Goal: Entertainment & Leisure: Consume media (video, audio)

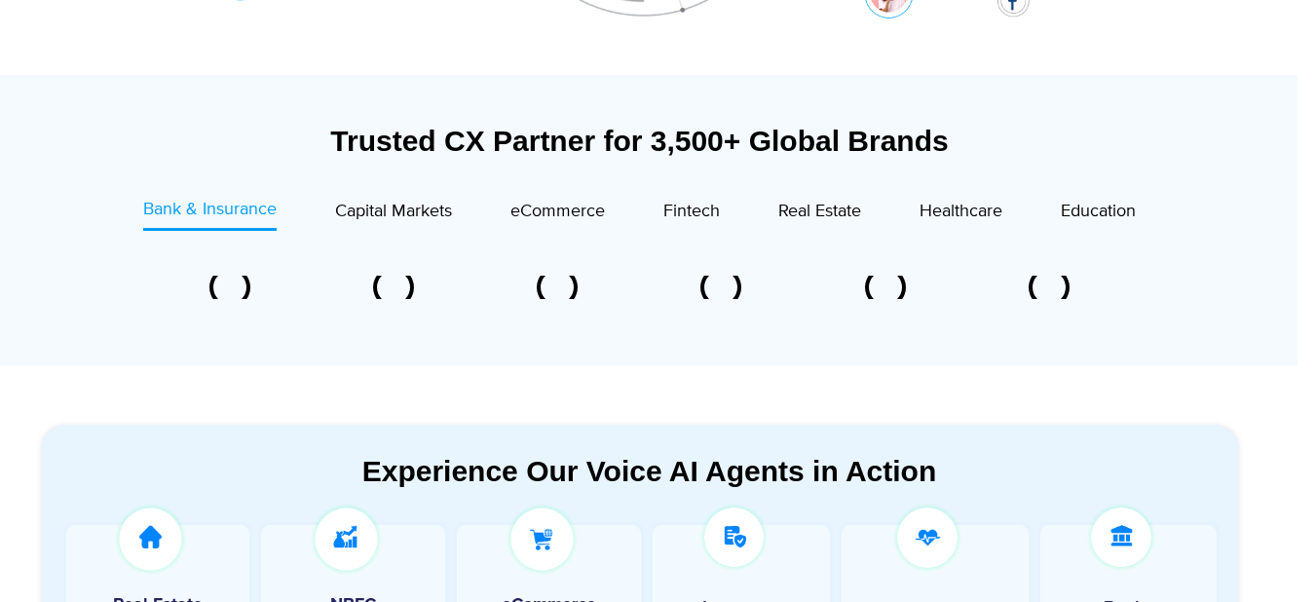
click at [338, 332] on div at bounding box center [640, 288] width 1101 height 92
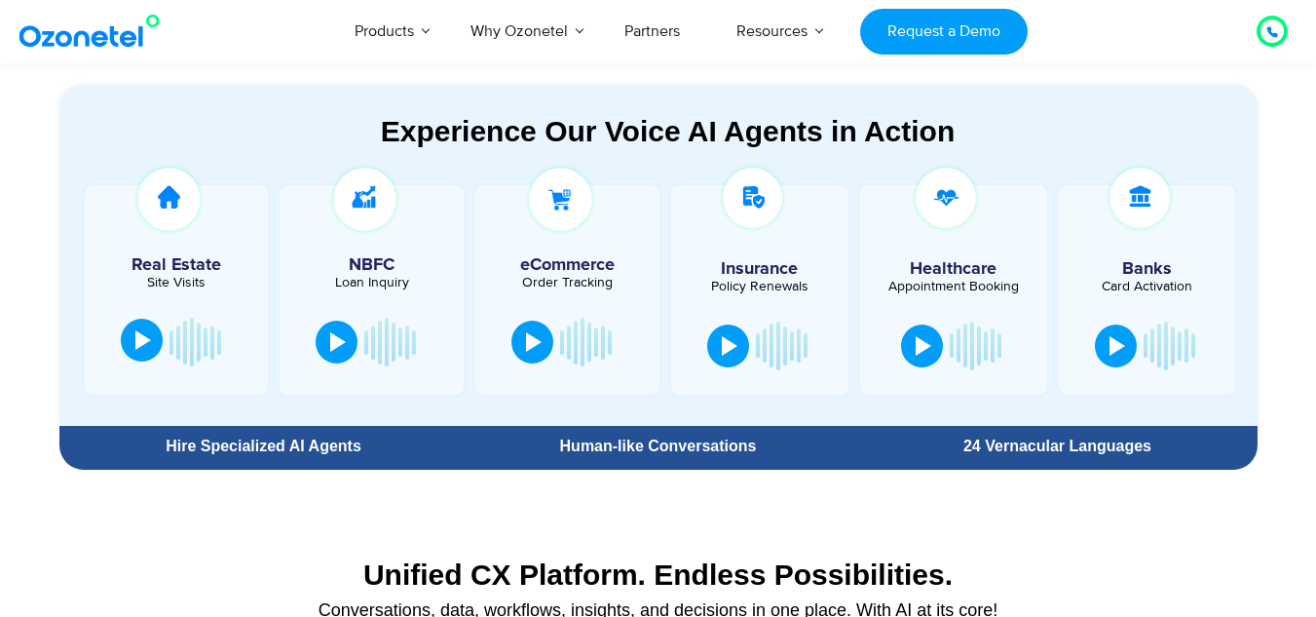
click at [143, 334] on div at bounding box center [143, 339] width 16 height 19
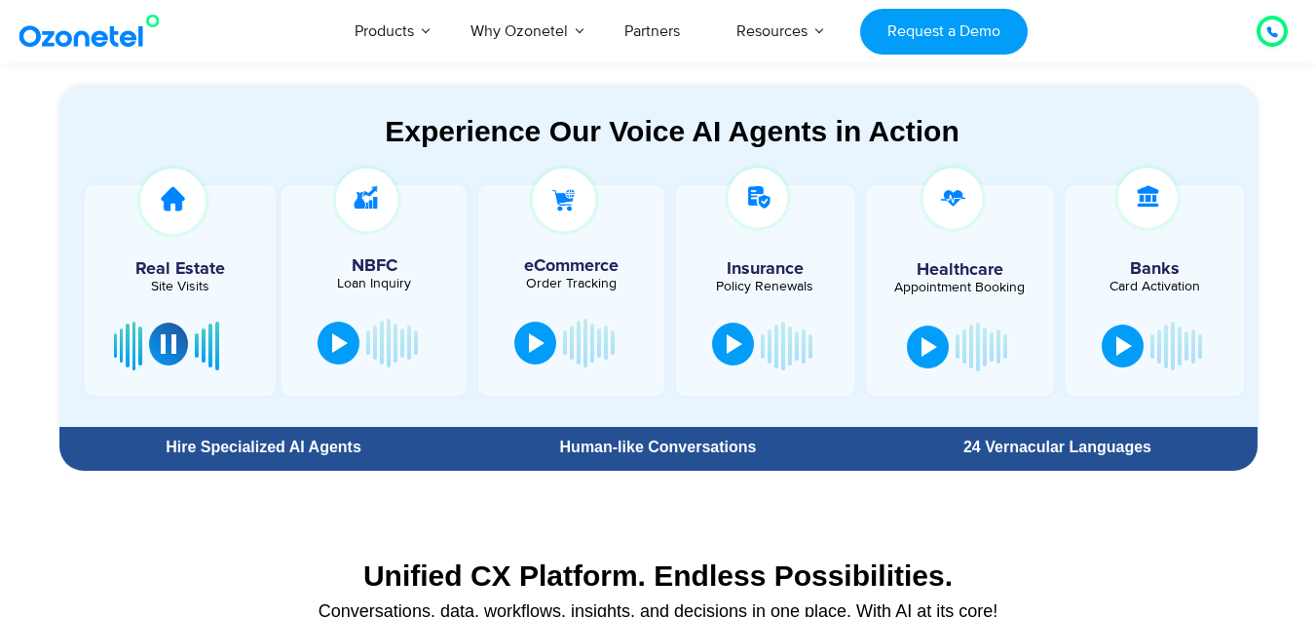
click at [736, 353] on div at bounding box center [735, 343] width 16 height 19
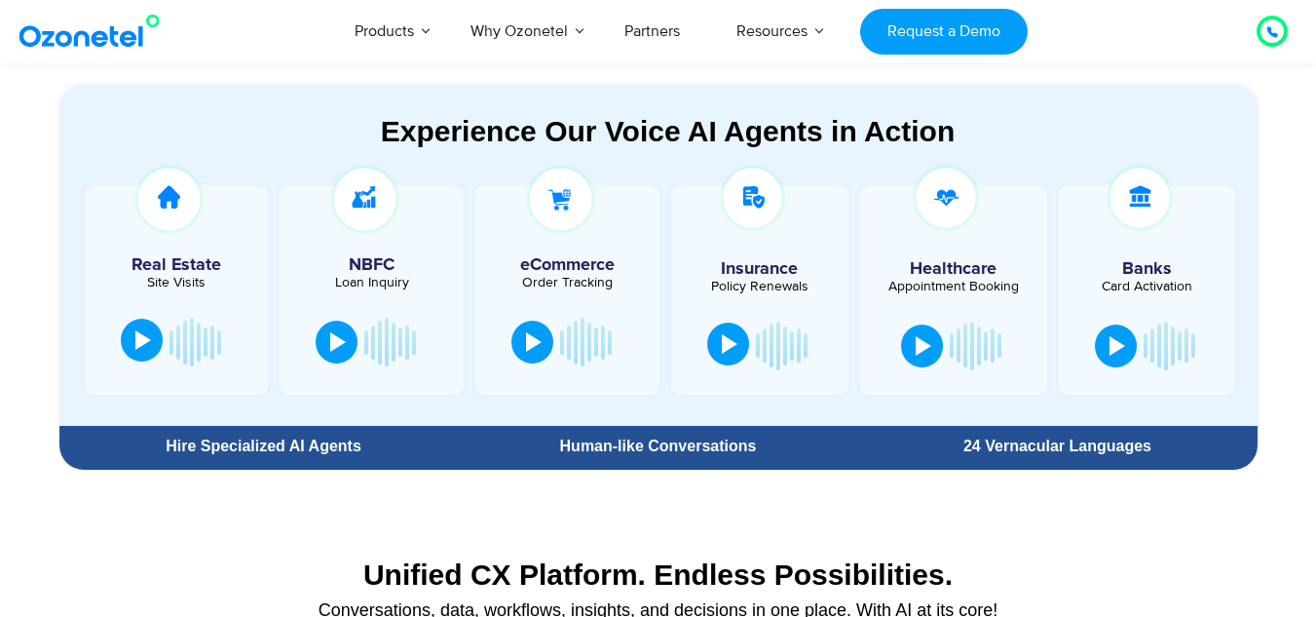
click at [733, 350] on div at bounding box center [730, 343] width 16 height 19
click at [723, 336] on div at bounding box center [730, 343] width 16 height 19
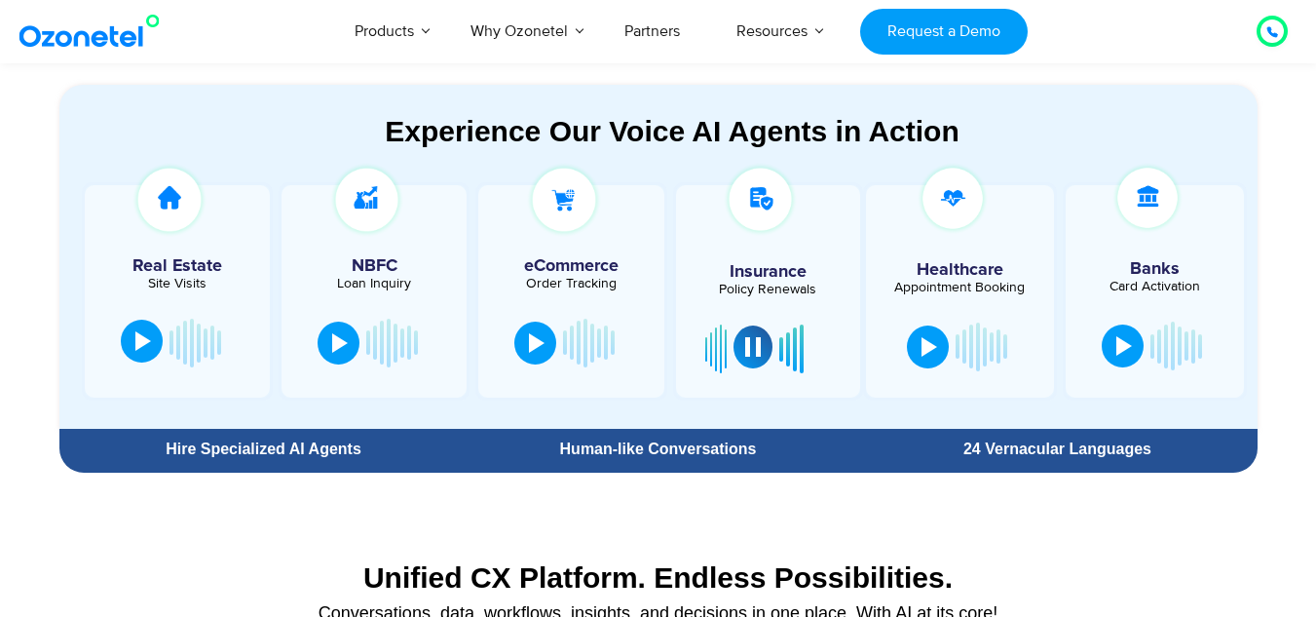
click at [751, 347] on div at bounding box center [753, 346] width 16 height 19
